Goal: Task Accomplishment & Management: Complete application form

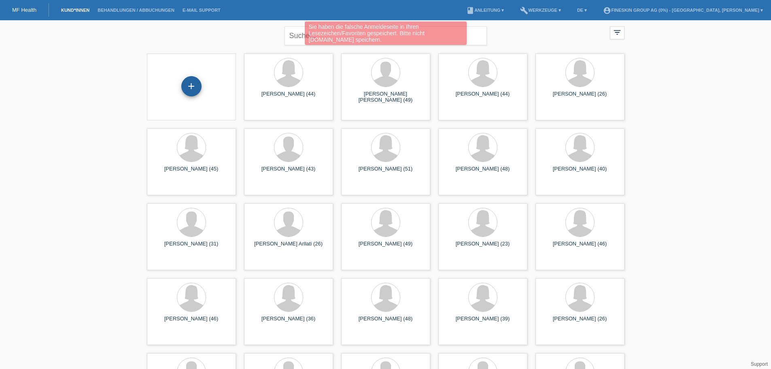
click at [188, 86] on div "+" at bounding box center [191, 86] width 20 height 20
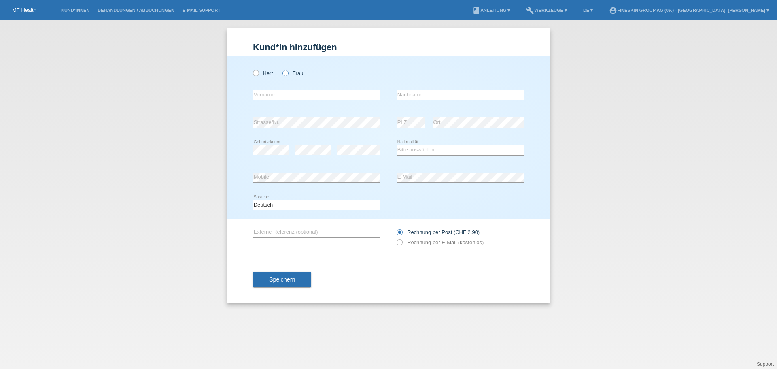
click at [289, 76] on label "Frau" at bounding box center [292, 73] width 21 height 6
click at [288, 75] on input "Frau" at bounding box center [284, 72] width 5 height 5
radio input "true"
click at [267, 97] on input "text" at bounding box center [316, 95] width 127 height 10
type input "[PERSON_NAME]"
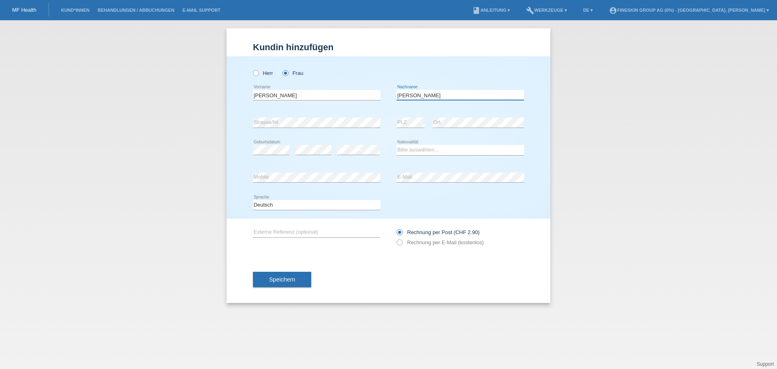
type input "[PERSON_NAME]"
click at [425, 151] on select "Bitte auswählen... Schweiz Deutschland Liechtenstein Österreich ------------ Af…" at bounding box center [460, 150] width 127 height 10
click at [397, 145] on select "Bitte auswählen... Schweiz Deutschland Liechtenstein Österreich ------------ Af…" at bounding box center [460, 150] width 127 height 10
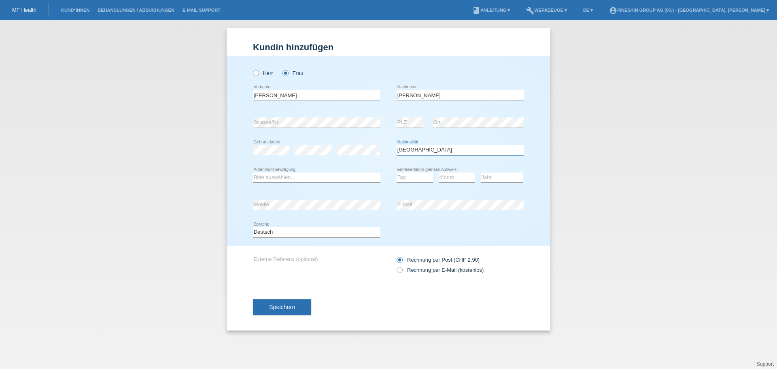
click at [422, 154] on select "Bitte auswählen... Schweiz Deutschland Liechtenstein Österreich ------------ Af…" at bounding box center [460, 150] width 127 height 10
select select "CH"
click at [397, 145] on select "Bitte auswählen... Schweiz Deutschland Liechtenstein Österreich ------------ Af…" at bounding box center [460, 150] width 127 height 10
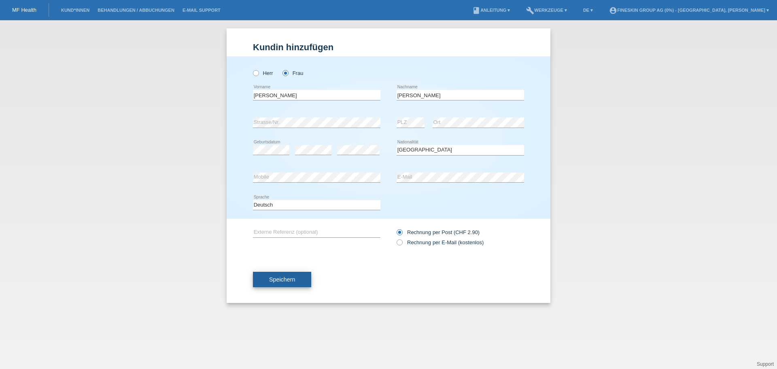
click at [285, 273] on button "Speichern" at bounding box center [282, 279] width 58 height 15
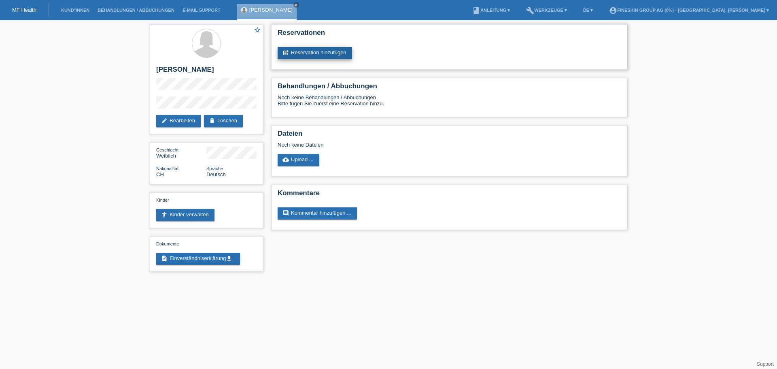
click at [313, 57] on link "post_add Reservation hinzufügen" at bounding box center [315, 53] width 74 height 12
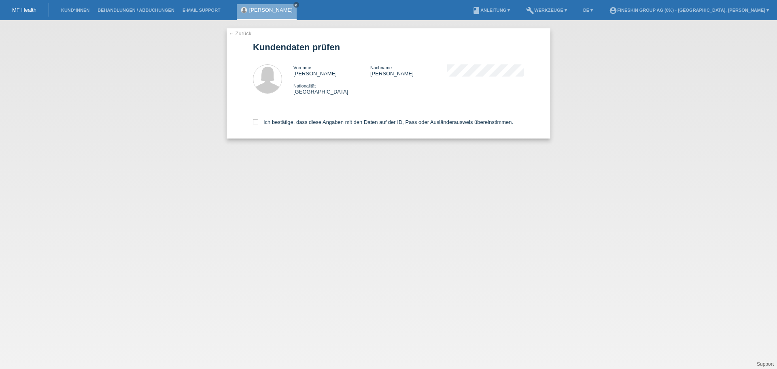
click at [313, 119] on div "Ich bestätige, dass diese Angaben mit den Daten auf der ID, Pass oder Ausländer…" at bounding box center [388, 121] width 271 height 36
click at [320, 122] on label "Ich bestätige, dass diese Angaben mit den Daten auf der ID, Pass oder Ausländer…" at bounding box center [383, 122] width 260 height 6
click at [258, 122] on input "Ich bestätige, dass diese Angaben mit den Daten auf der ID, Pass oder Ausländer…" at bounding box center [255, 121] width 5 height 5
checkbox input "true"
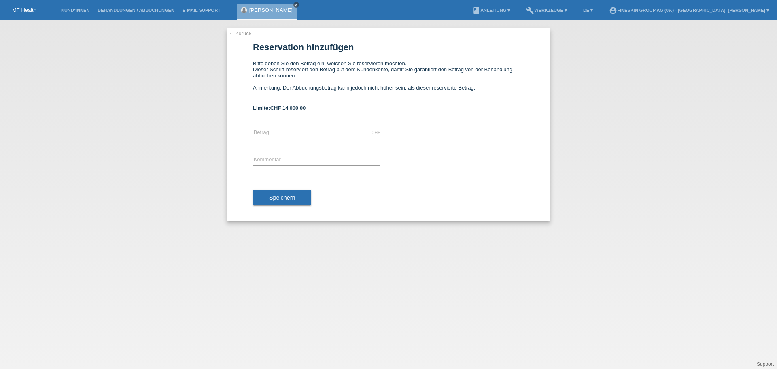
click at [294, 3] on icon "close" at bounding box center [296, 5] width 4 height 4
click at [53, 7] on ul "Kund*innen Behandlungen / Abbuchungen E-Mail Support" at bounding box center [141, 10] width 176 height 21
click at [81, 12] on link "Kund*innen" at bounding box center [75, 10] width 36 height 5
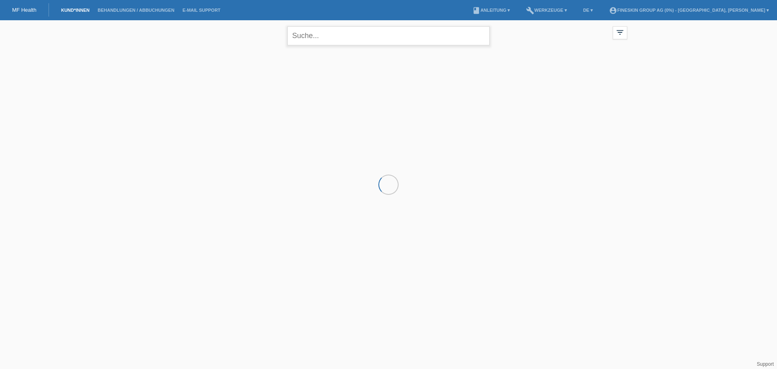
click at [303, 40] on input "text" at bounding box center [388, 35] width 202 height 19
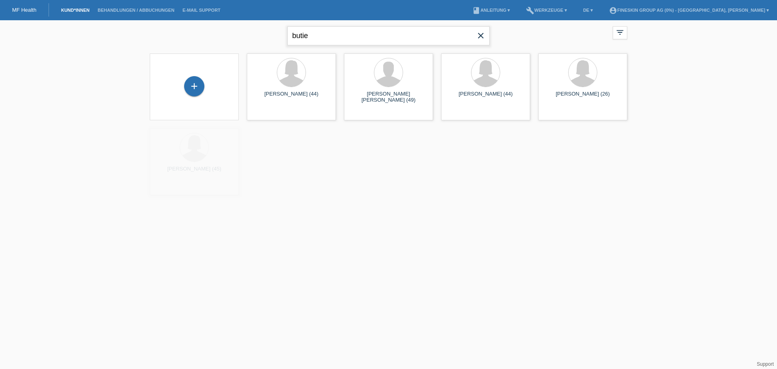
type input "butie"
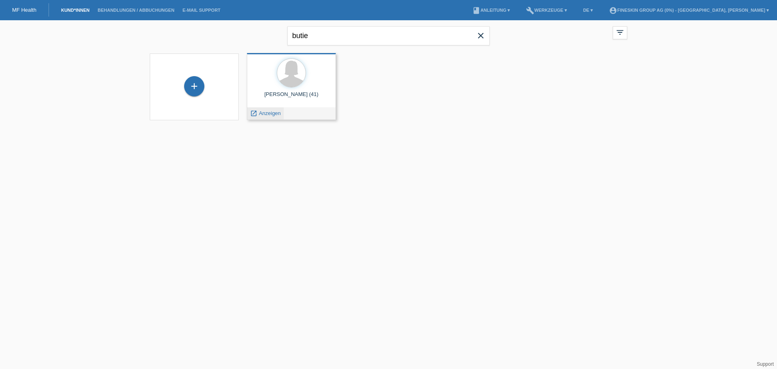
click at [271, 116] on span "Anzeigen" at bounding box center [270, 113] width 22 height 6
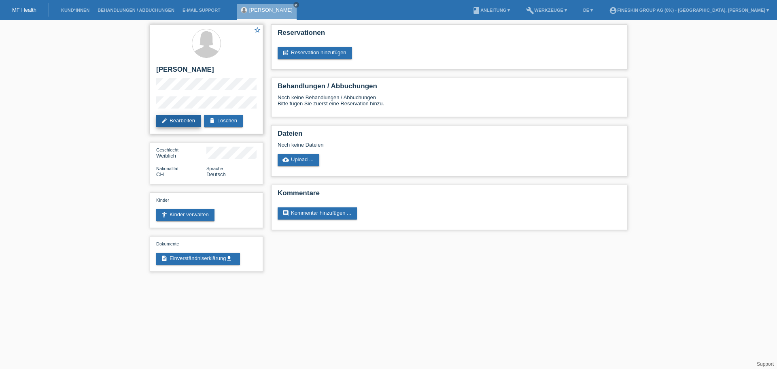
click at [183, 121] on link "edit Bearbeiten" at bounding box center [178, 121] width 45 height 12
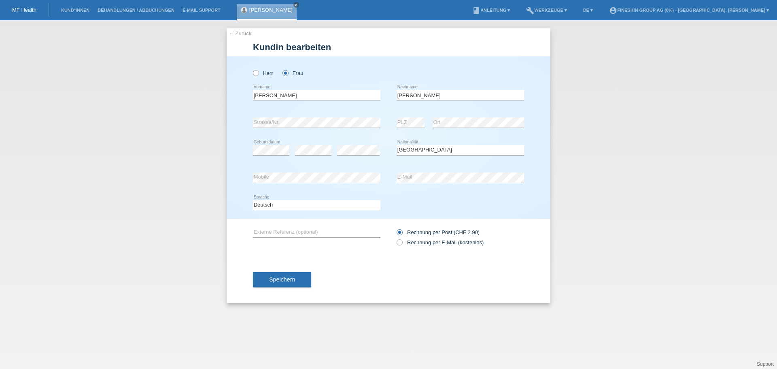
select select "CH"
click at [395, 238] on icon at bounding box center [395, 238] width 0 height 0
click at [399, 241] on input "Rechnung per E-Mail (kostenlos)" at bounding box center [399, 244] width 5 height 10
radio input "true"
click at [282, 280] on span "Speichern" at bounding box center [282, 279] width 26 height 6
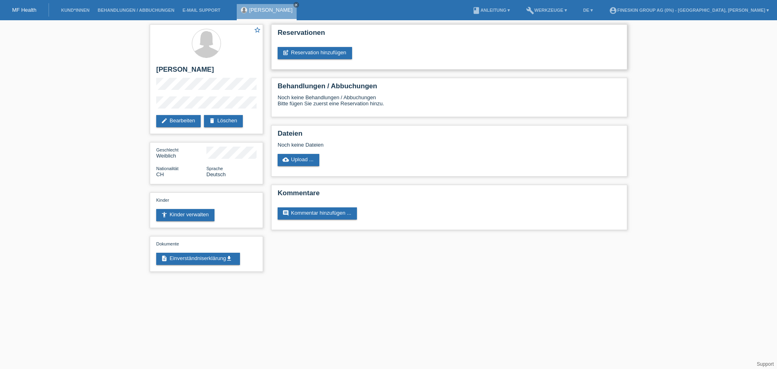
click at [330, 59] on div "Reservationen post_add Reservation hinzufügen" at bounding box center [449, 46] width 356 height 45
click at [330, 56] on link "post_add Reservation hinzufügen" at bounding box center [315, 53] width 74 height 12
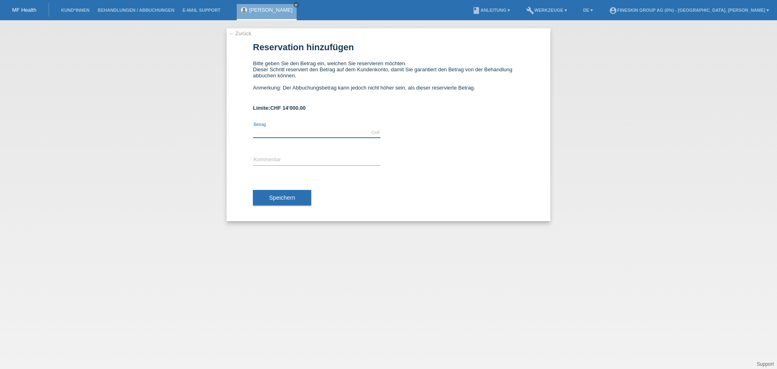
click at [280, 130] on input "text" at bounding box center [316, 132] width 127 height 10
type input "300.00"
type input "GS_Botox_29092025"
click at [285, 188] on div "Speichern" at bounding box center [388, 197] width 271 height 47
click at [287, 192] on button "Speichern" at bounding box center [282, 197] width 58 height 15
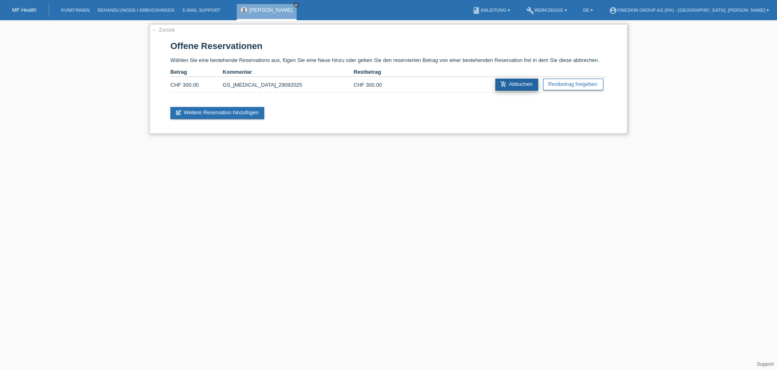
click at [514, 86] on link "add_shopping_cart Abbuchen" at bounding box center [516, 85] width 43 height 12
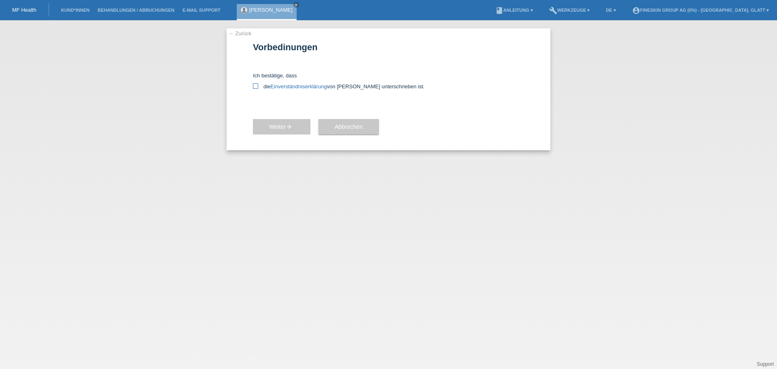
click at [267, 87] on label "die Einverständniserklärung von der Kundin unterschrieben ist." at bounding box center [388, 86] width 271 height 6
click at [258, 87] on input "die Einverständniserklärung von der Kundin unterschrieben ist." at bounding box center [255, 85] width 5 height 5
checkbox input "true"
click at [278, 127] on span "Weiter arrow_forward" at bounding box center [281, 126] width 25 height 6
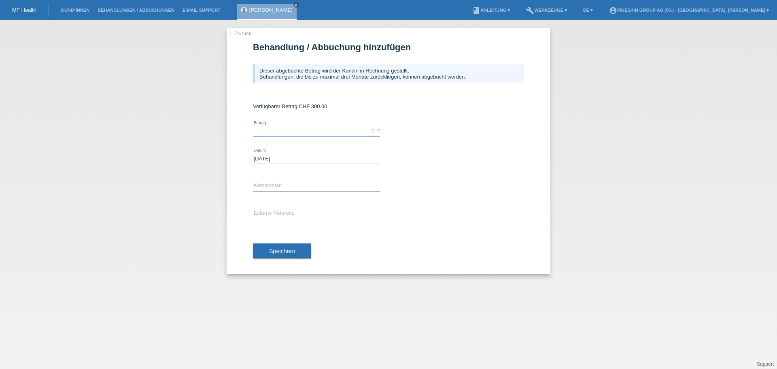
click at [301, 129] on input "text" at bounding box center [316, 131] width 127 height 10
type input "300.00"
click at [263, 187] on input "text" at bounding box center [316, 186] width 127 height 10
type input "GS_[MEDICAL_DATA]_29092025"
click at [283, 246] on button "Speichern" at bounding box center [282, 250] width 58 height 15
